Goal: Transaction & Acquisition: Subscribe to service/newsletter

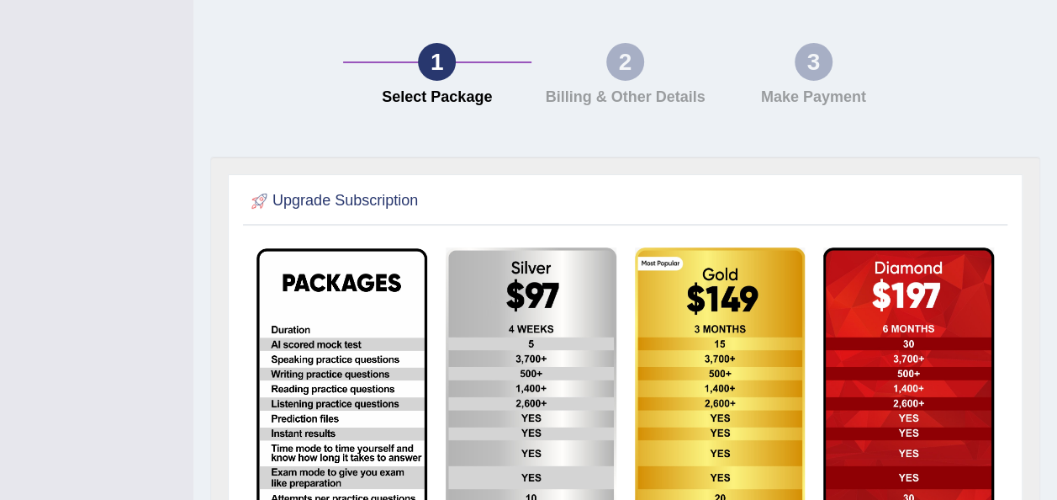
scroll to position [168, 0]
click at [959, 173] on div "Upgrade Subscription" at bounding box center [625, 422] width 795 height 499
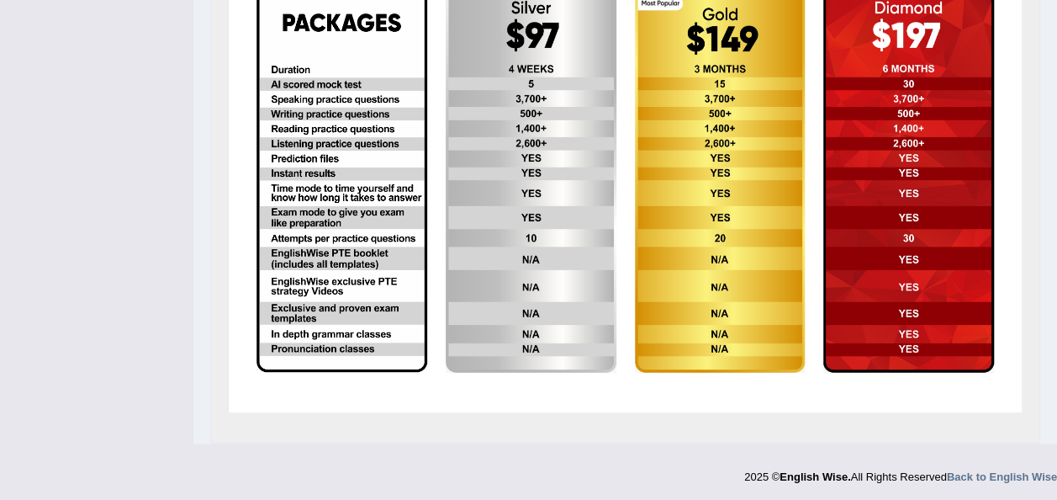
scroll to position [428, 0]
click at [946, 40] on img at bounding box center [909, 179] width 171 height 385
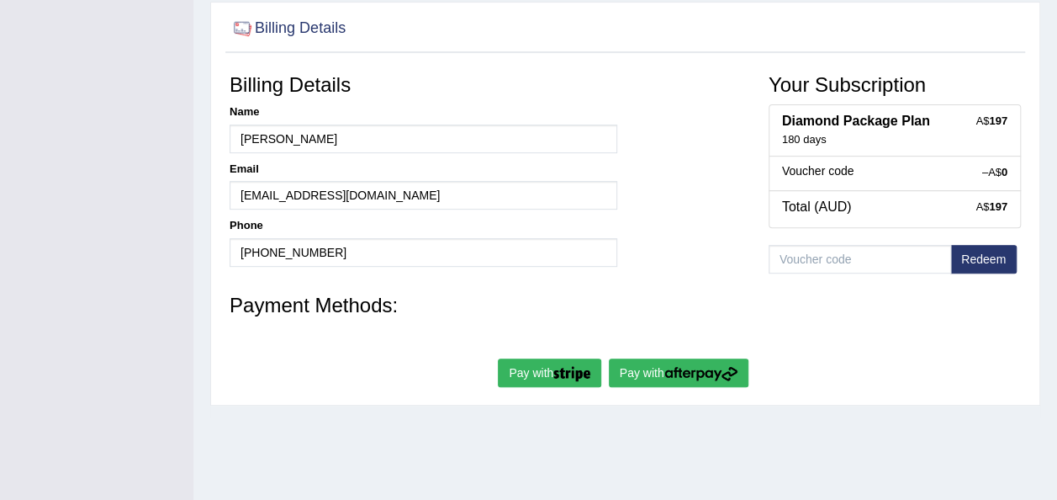
scroll to position [280, 0]
click at [569, 365] on img "submit" at bounding box center [572, 372] width 37 height 15
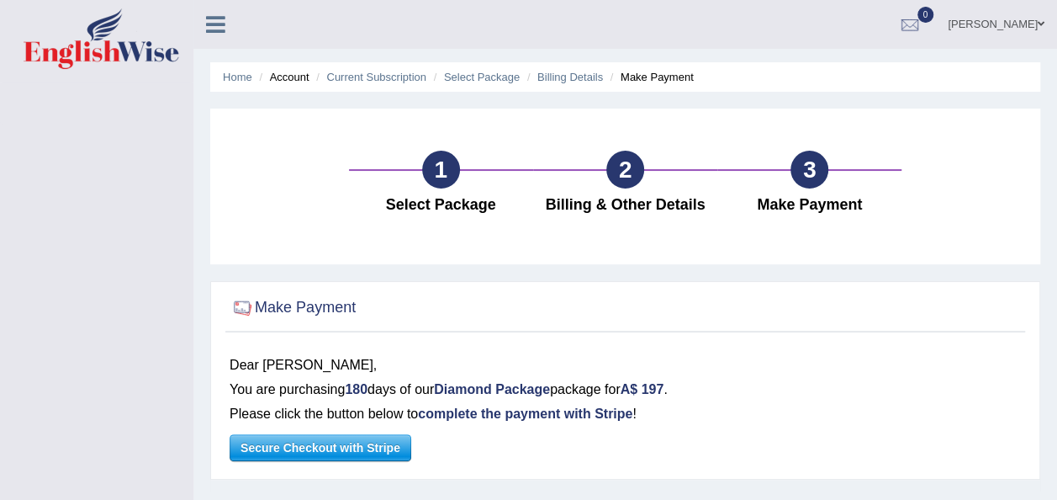
click at [310, 453] on span "Secure Checkout with Stripe" at bounding box center [320, 447] width 180 height 25
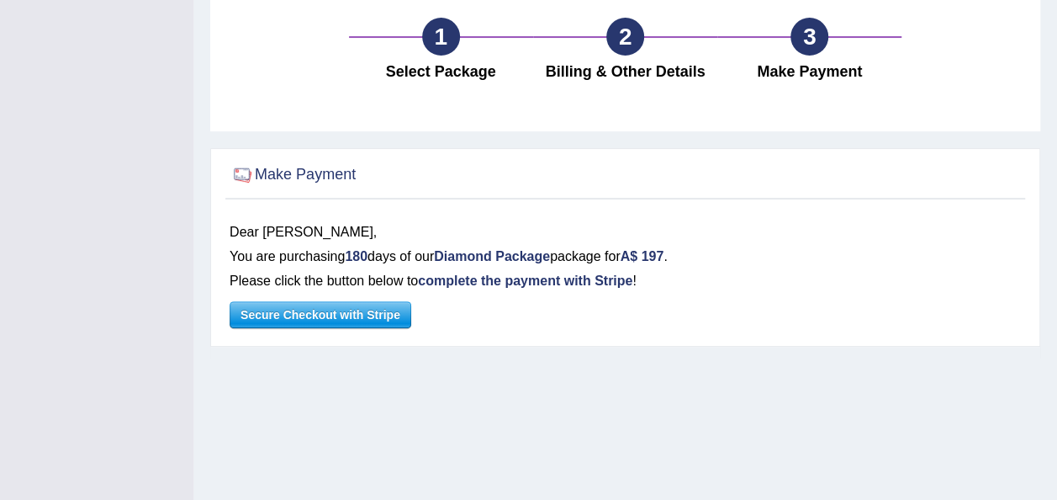
scroll to position [159, 0]
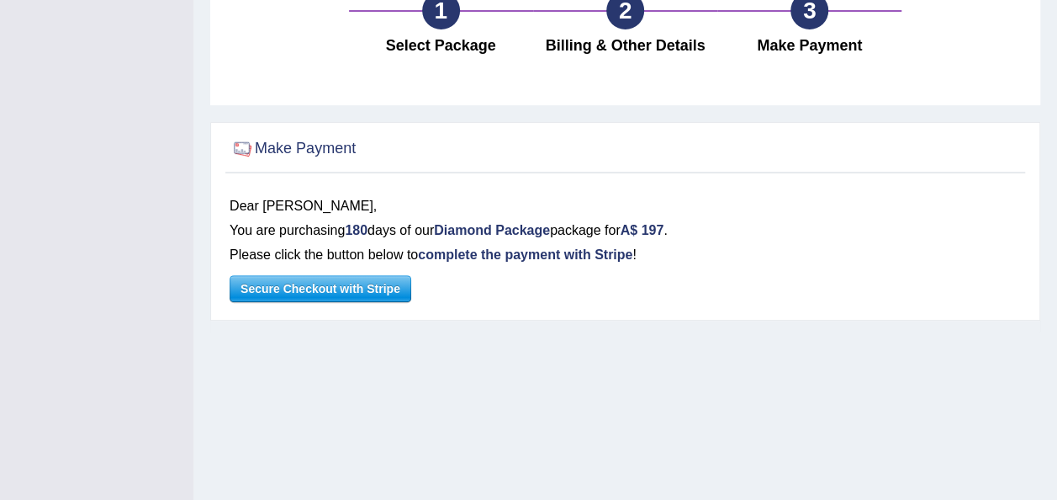
click at [359, 292] on span "Secure Checkout with Stripe" at bounding box center [320, 288] width 180 height 25
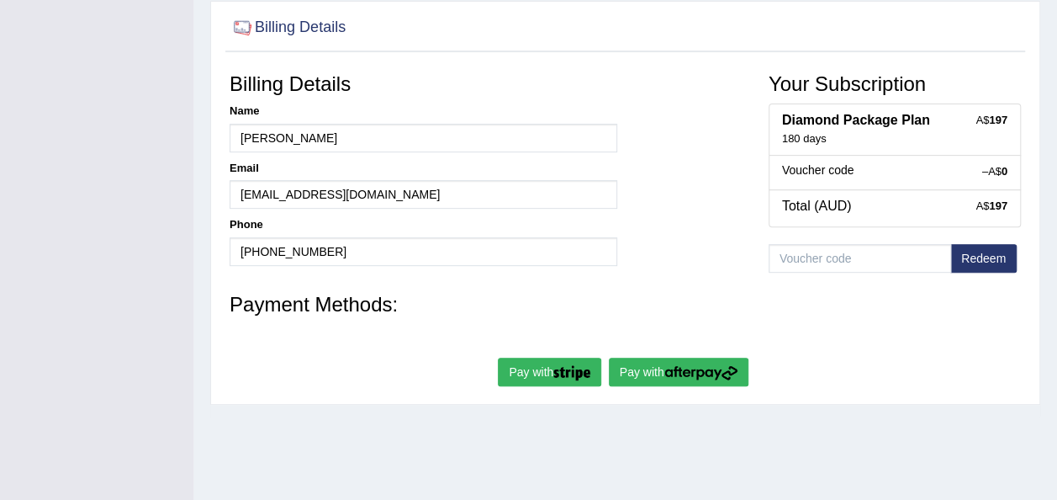
scroll to position [280, 0]
click at [682, 370] on img "submit" at bounding box center [701, 372] width 73 height 15
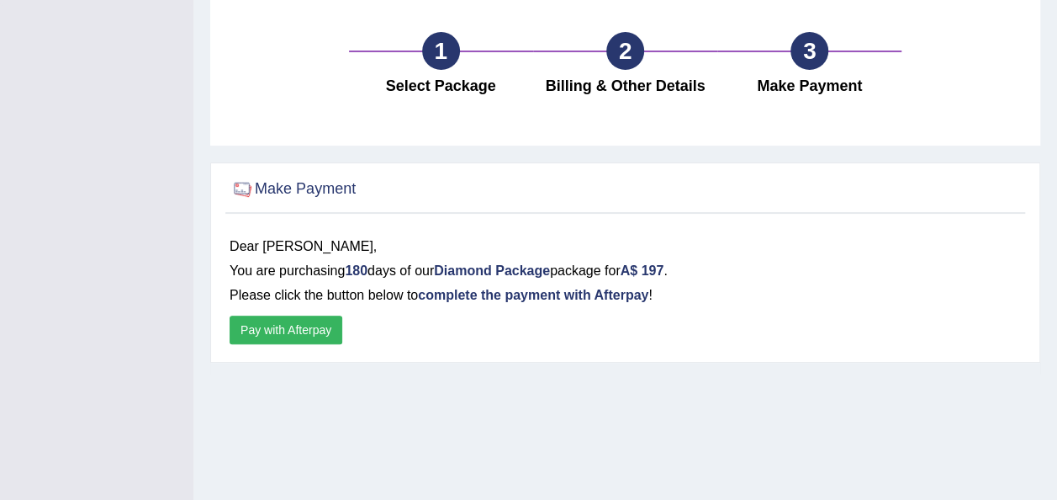
scroll to position [119, 0]
click at [305, 331] on button "Pay with Afterpay" at bounding box center [286, 329] width 113 height 29
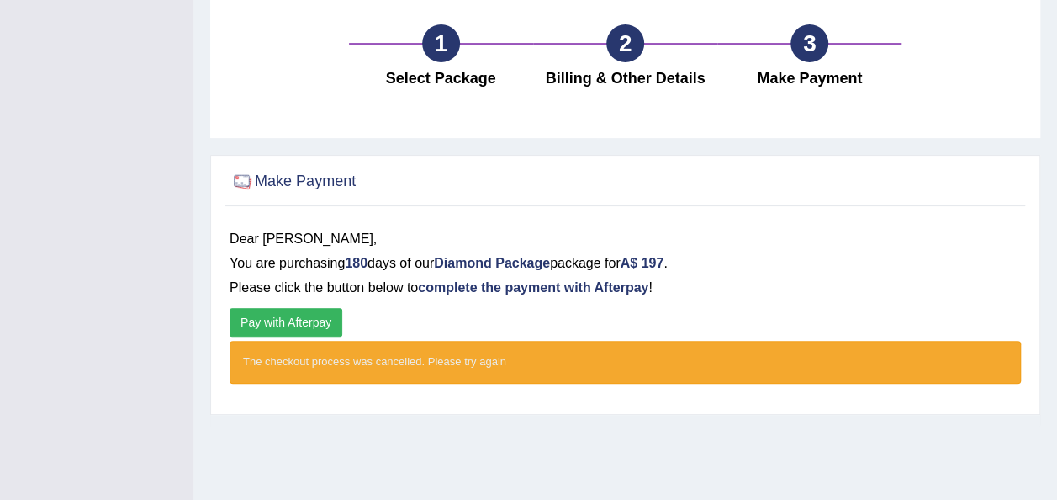
scroll to position [130, 0]
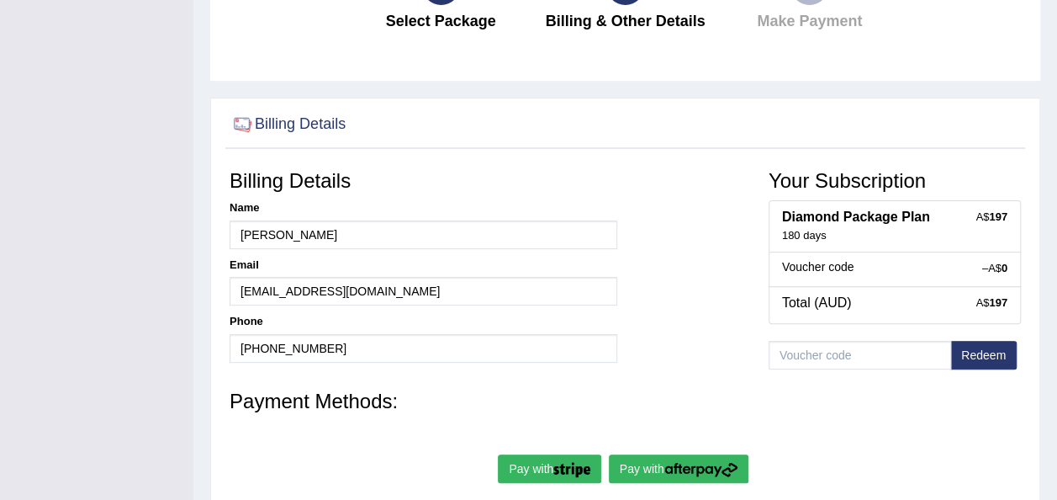
scroll to position [183, 0]
